Goal: Information Seeking & Learning: Learn about a topic

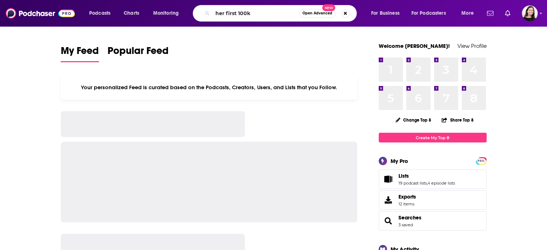
type input "her first 100k"
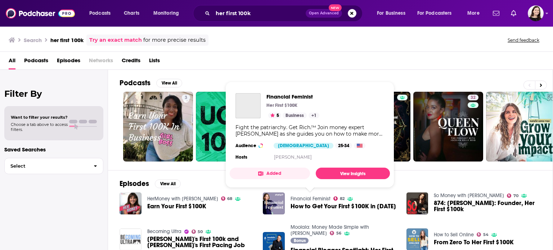
click at [307, 197] on link "Financial Feminist" at bounding box center [310, 199] width 40 height 6
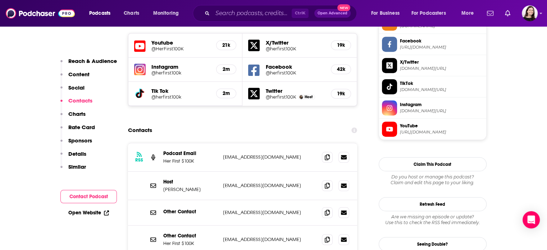
scroll to position [683, 0]
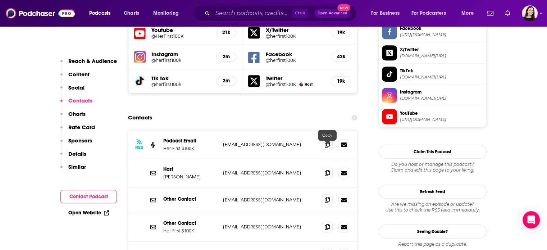
click at [329, 197] on icon at bounding box center [327, 200] width 5 height 6
click at [326, 170] on icon at bounding box center [327, 173] width 5 height 6
click at [328, 170] on icon at bounding box center [327, 173] width 5 height 6
click at [327, 221] on span at bounding box center [327, 226] width 11 height 11
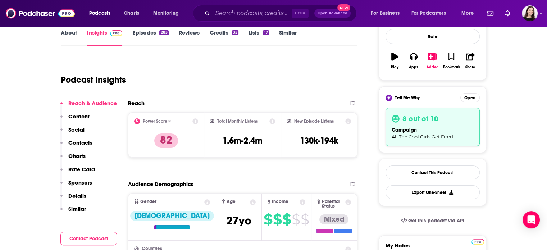
scroll to position [0, 0]
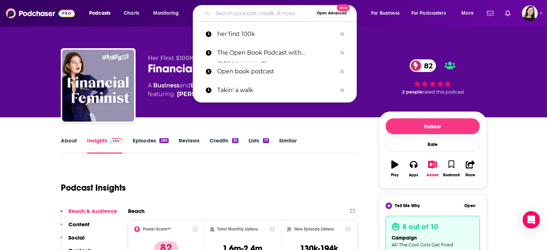
click at [242, 15] on input "Search podcasts, credits, & more..." at bounding box center [263, 14] width 101 height 12
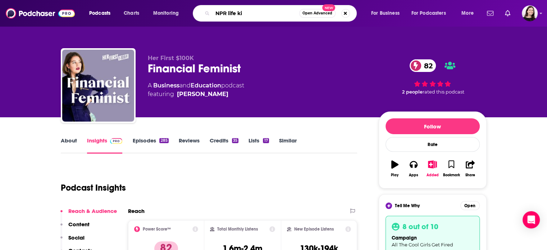
type input "NPR life kit"
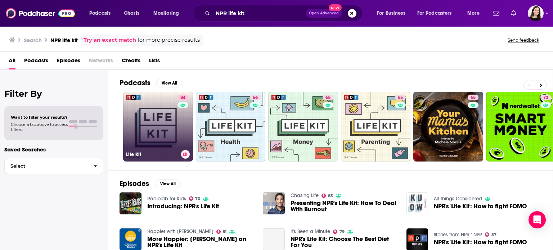
click at [177, 136] on link "84 Life Kit" at bounding box center [158, 127] width 70 height 70
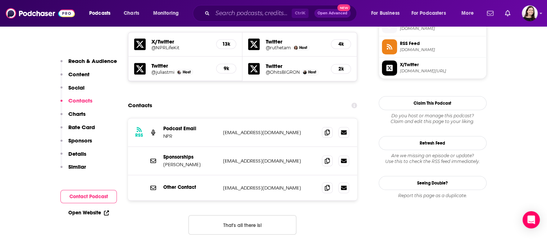
scroll to position [647, 0]
click at [326, 182] on span at bounding box center [327, 187] width 11 height 11
